Goal: Communication & Community: Connect with others

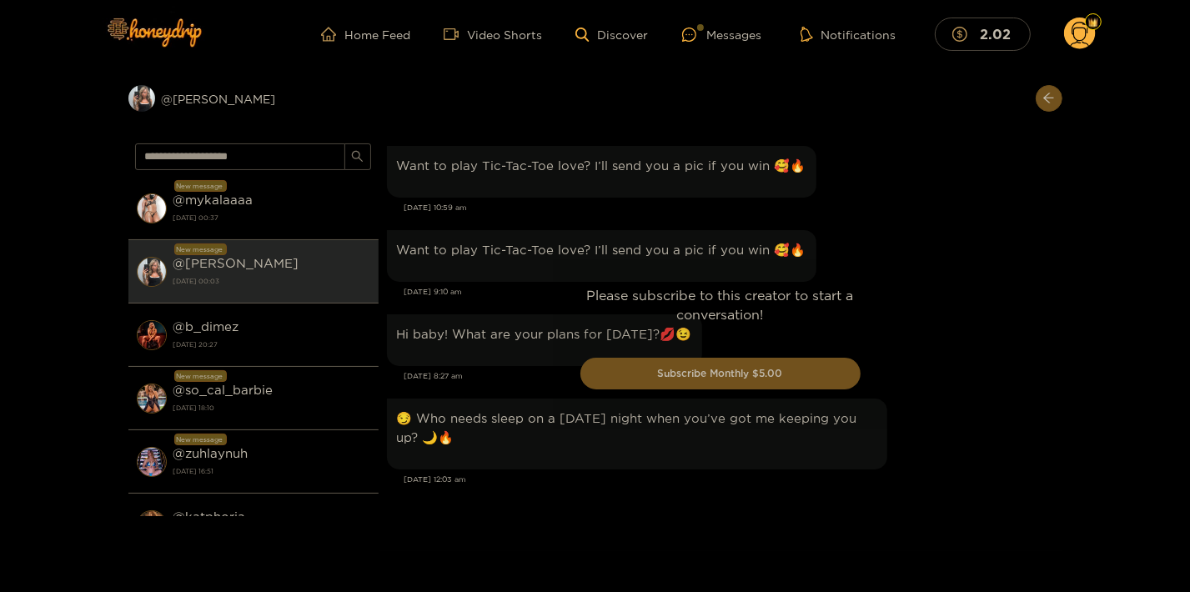
scroll to position [1891, 0]
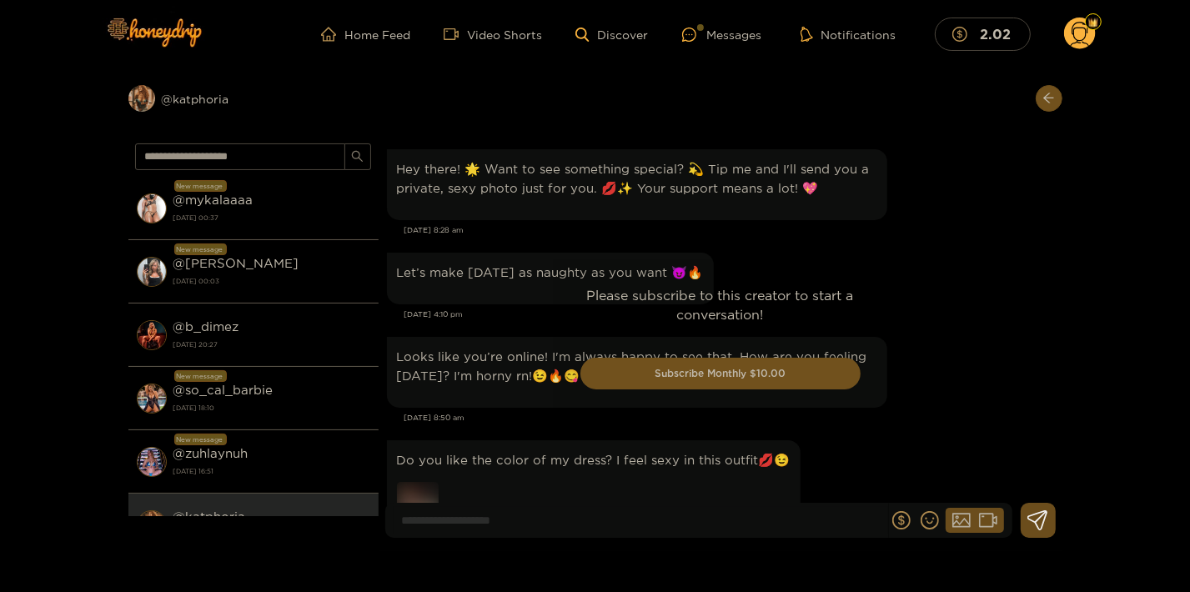
scroll to position [2433, 0]
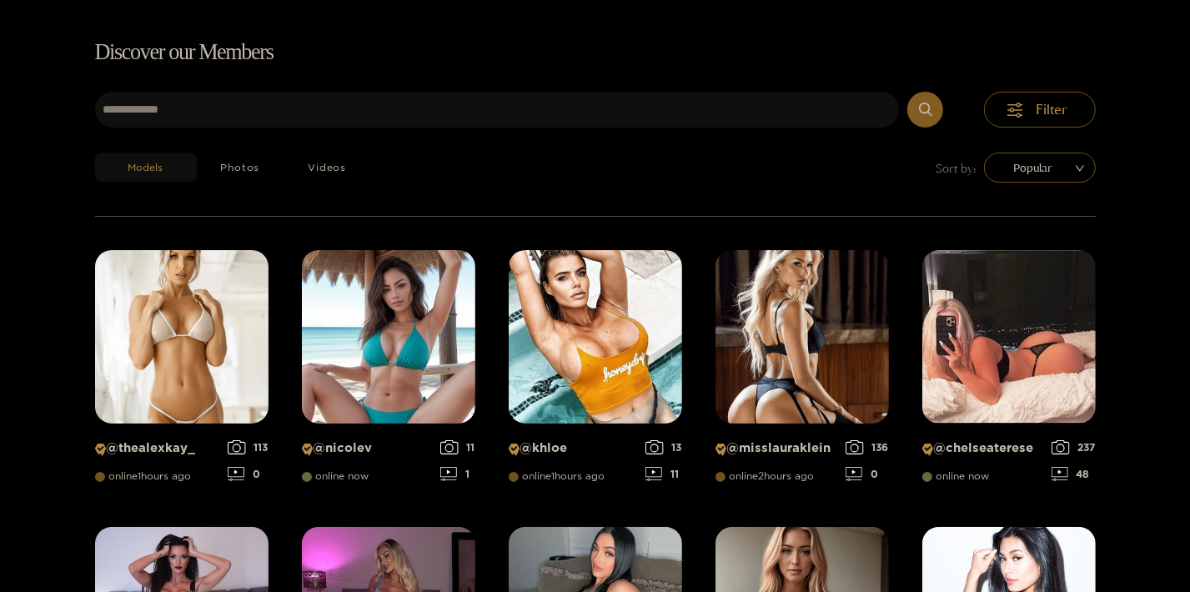
click at [752, 39] on h1 "Discover our Members" at bounding box center [595, 52] width 1001 height 35
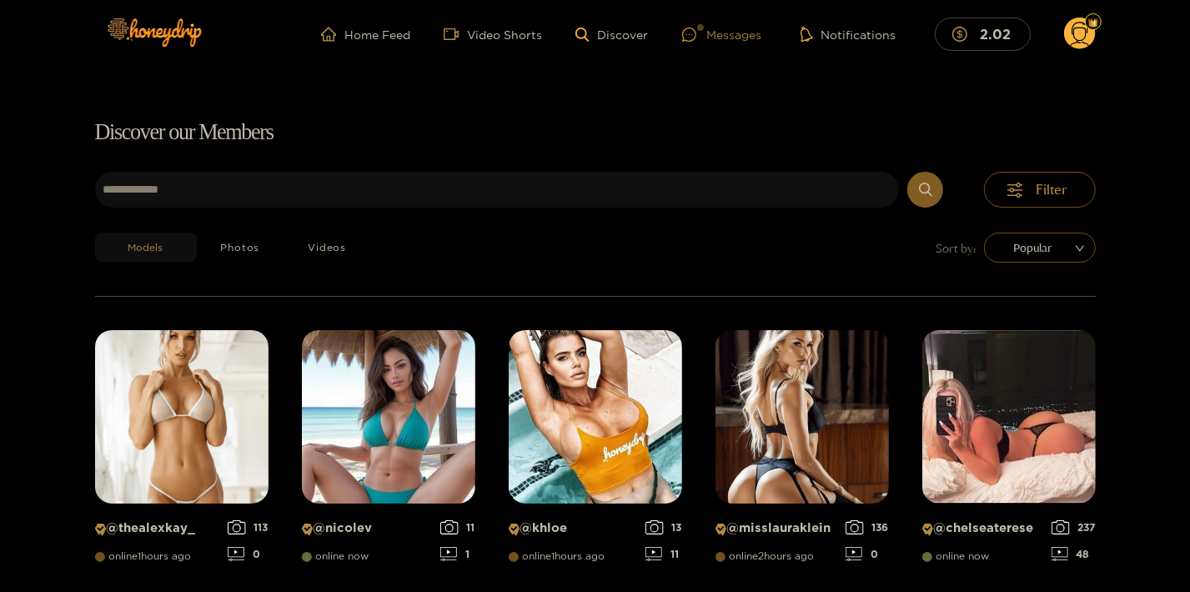
click at [736, 26] on div "Messages" at bounding box center [722, 34] width 80 height 19
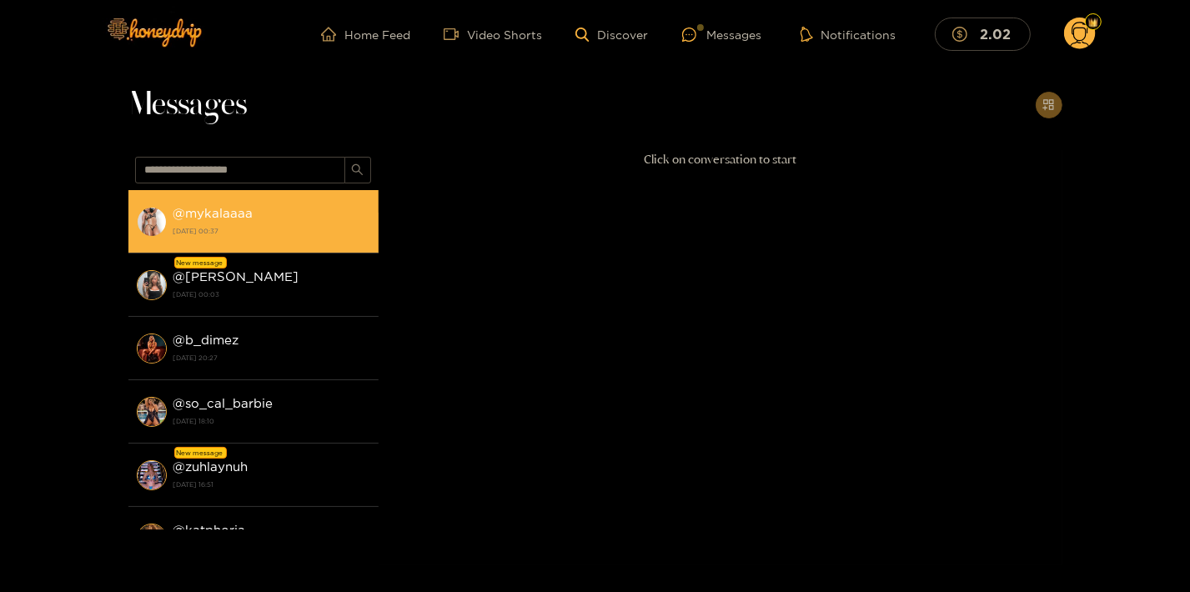
click at [249, 221] on div "@ mykalaaaa 28 August 2025 00:37" at bounding box center [272, 222] width 197 height 38
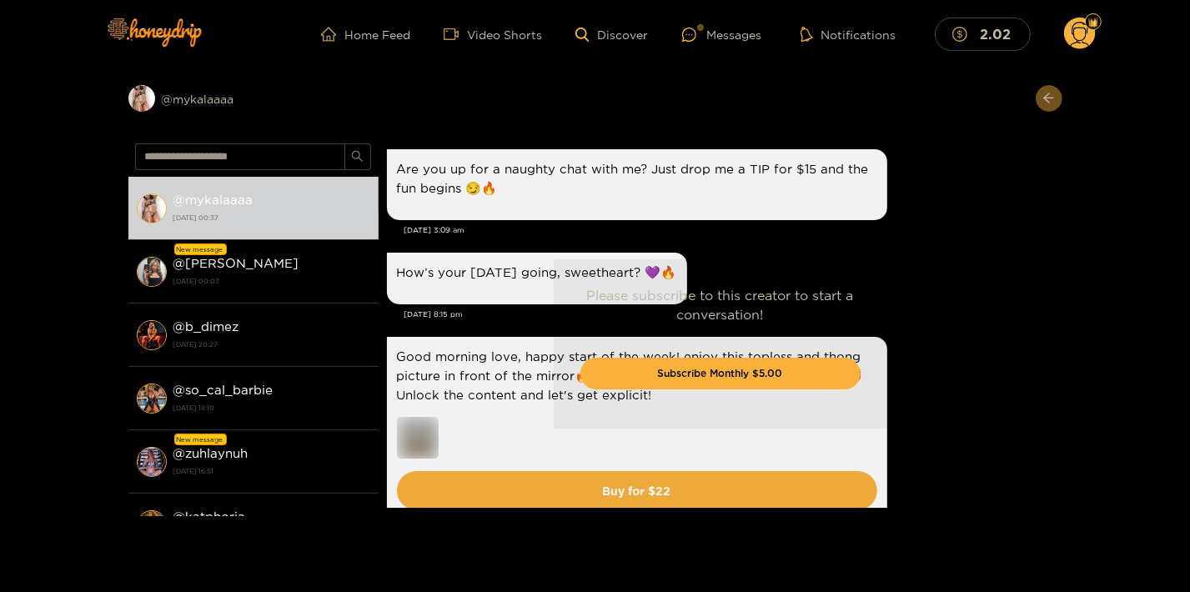
scroll to position [2672, 0]
